Goal: Task Accomplishment & Management: Complete application form

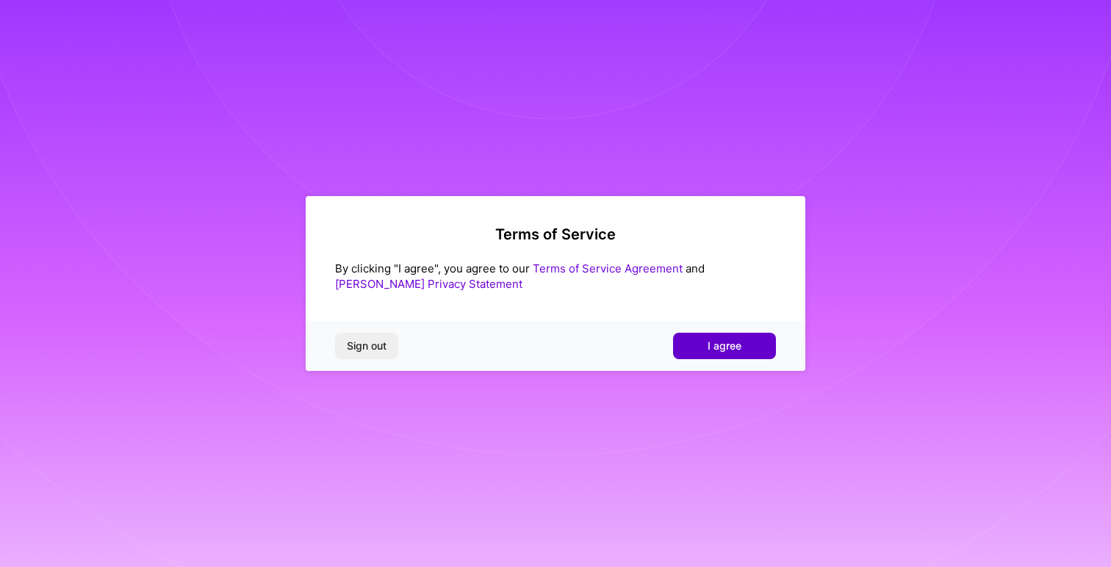
click at [736, 351] on span "I agree" at bounding box center [725, 346] width 34 height 15
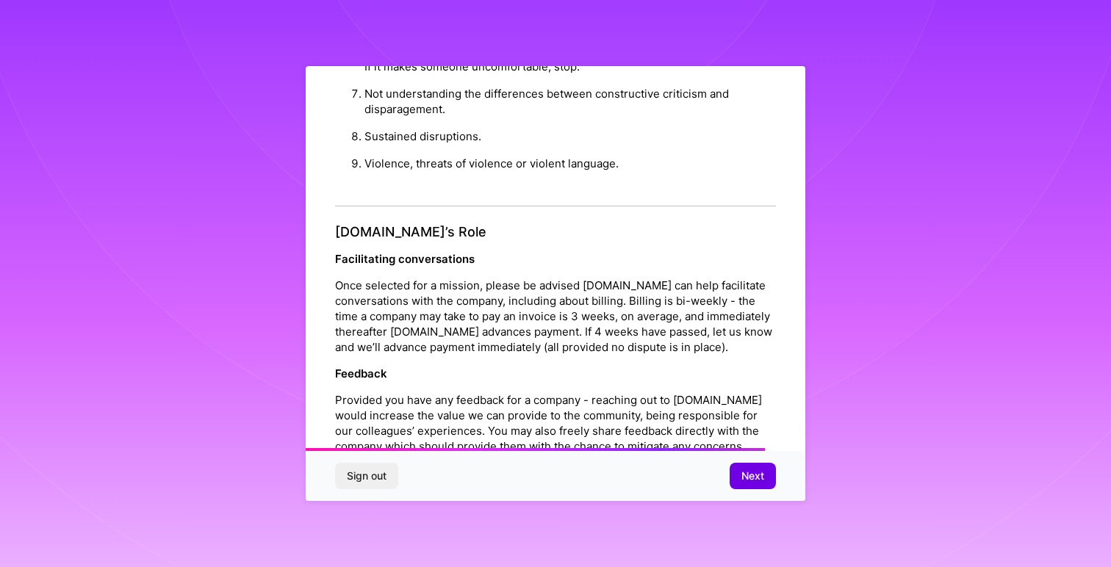
scroll to position [1587, 0]
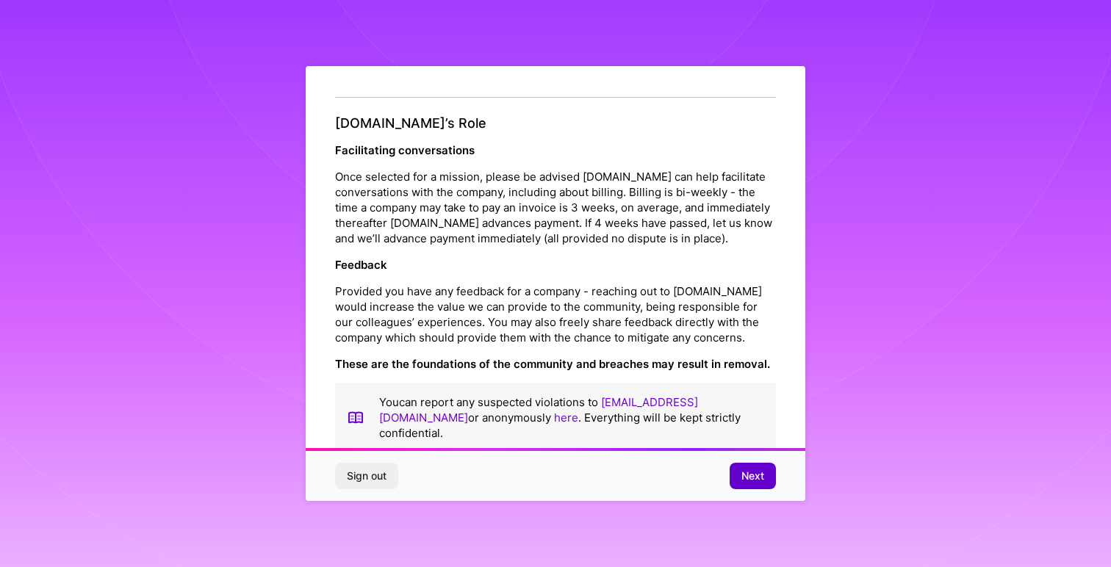
click at [749, 466] on button "Next" at bounding box center [753, 476] width 46 height 26
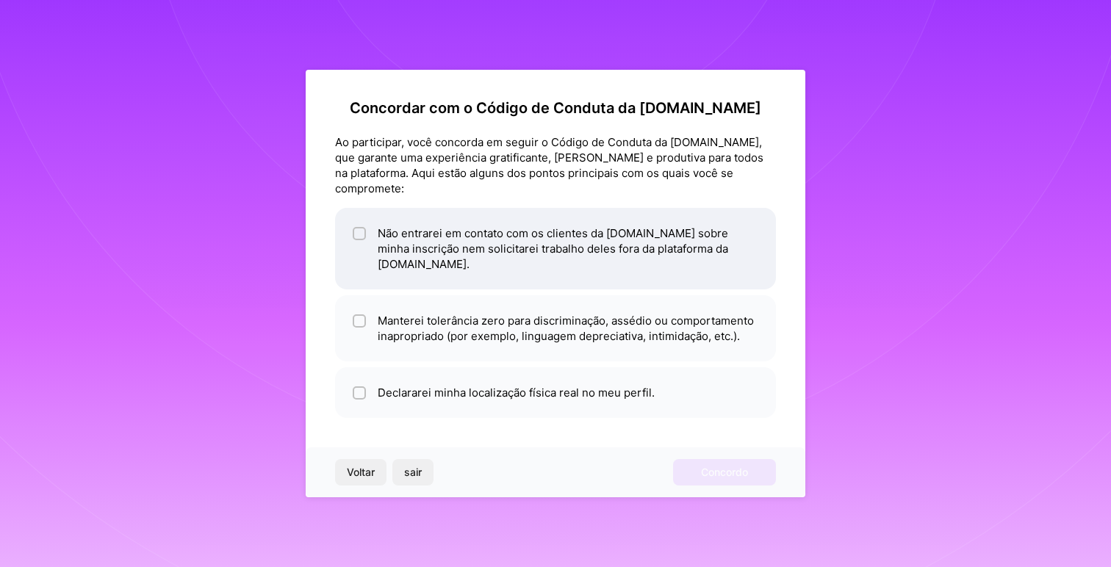
click at [371, 236] on li "Não entrarei em contato com os clientes da [DOMAIN_NAME] sobre minha inscrição …" at bounding box center [555, 249] width 441 height 82
checkbox input "true"
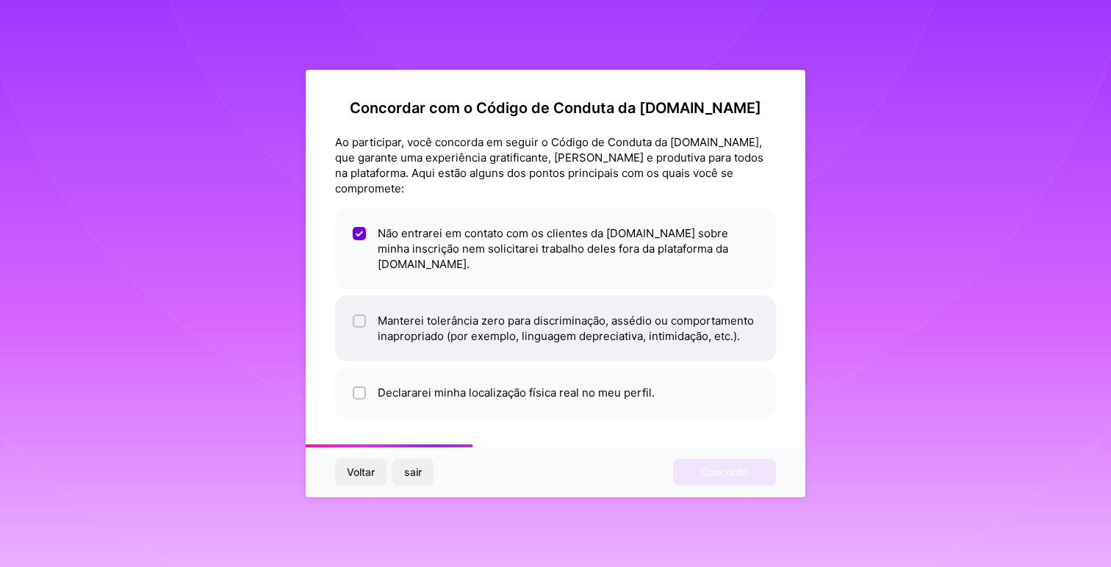
click at [361, 317] on input "checkbox" at bounding box center [361, 322] width 10 height 10
checkbox input "true"
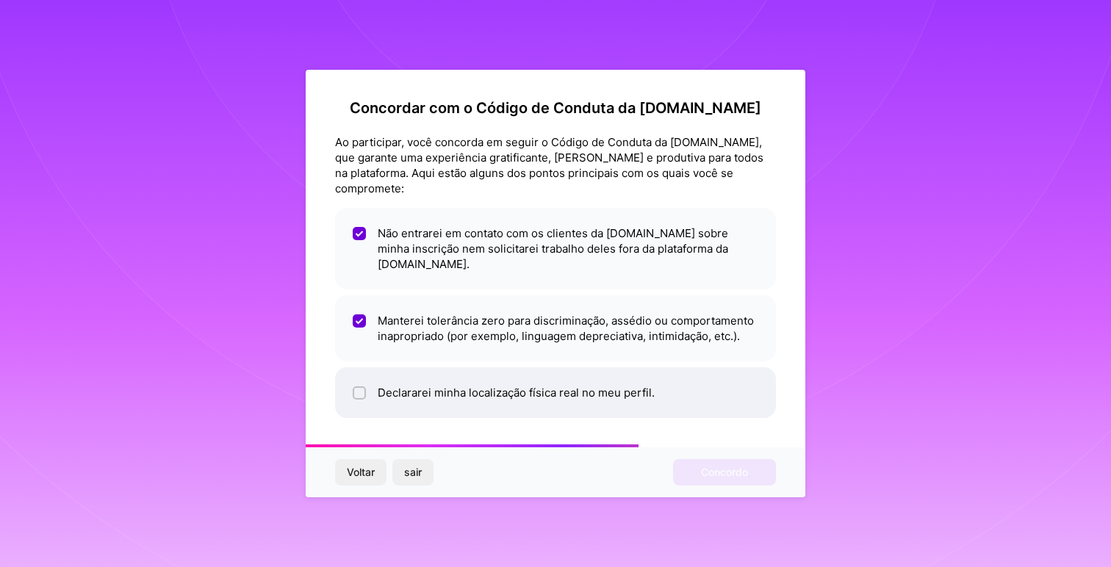
click at [361, 369] on li "Declararei minha localização física real no meu perfil." at bounding box center [555, 392] width 441 height 51
checkbox input "true"
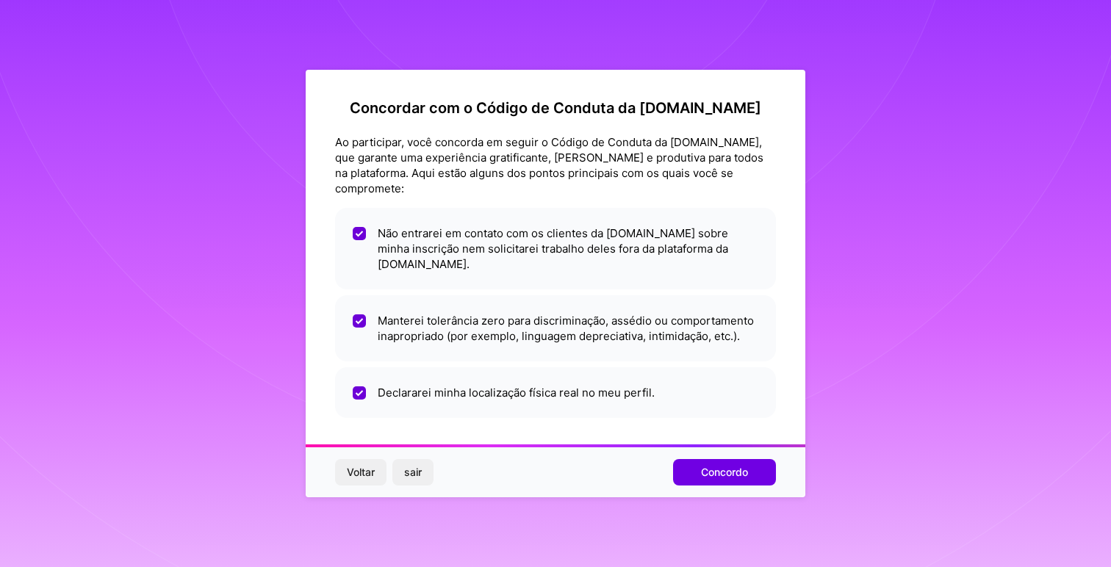
click at [722, 471] on div "Voltar sair Concordo" at bounding box center [556, 473] width 500 height 50
click at [733, 466] on font "Concordo" at bounding box center [724, 472] width 47 height 12
